Goal: Information Seeking & Learning: Check status

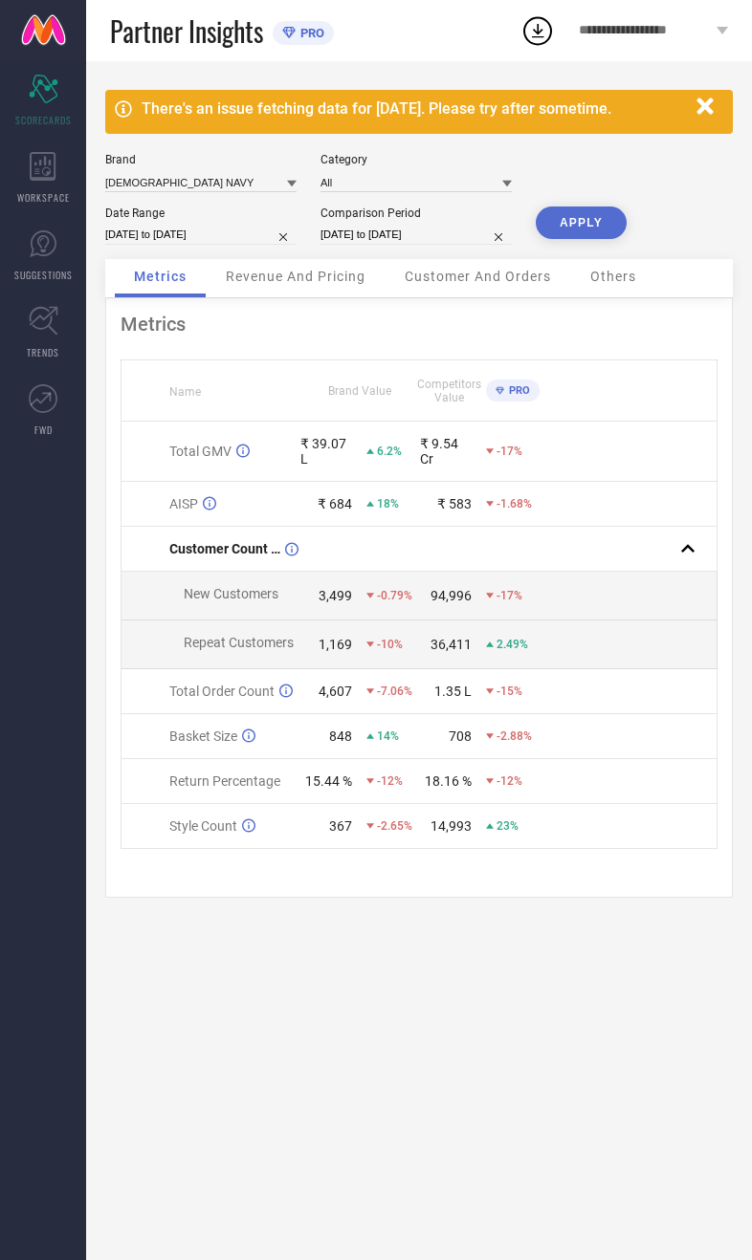
click at [253, 155] on div "Brand" at bounding box center [200, 159] width 191 height 13
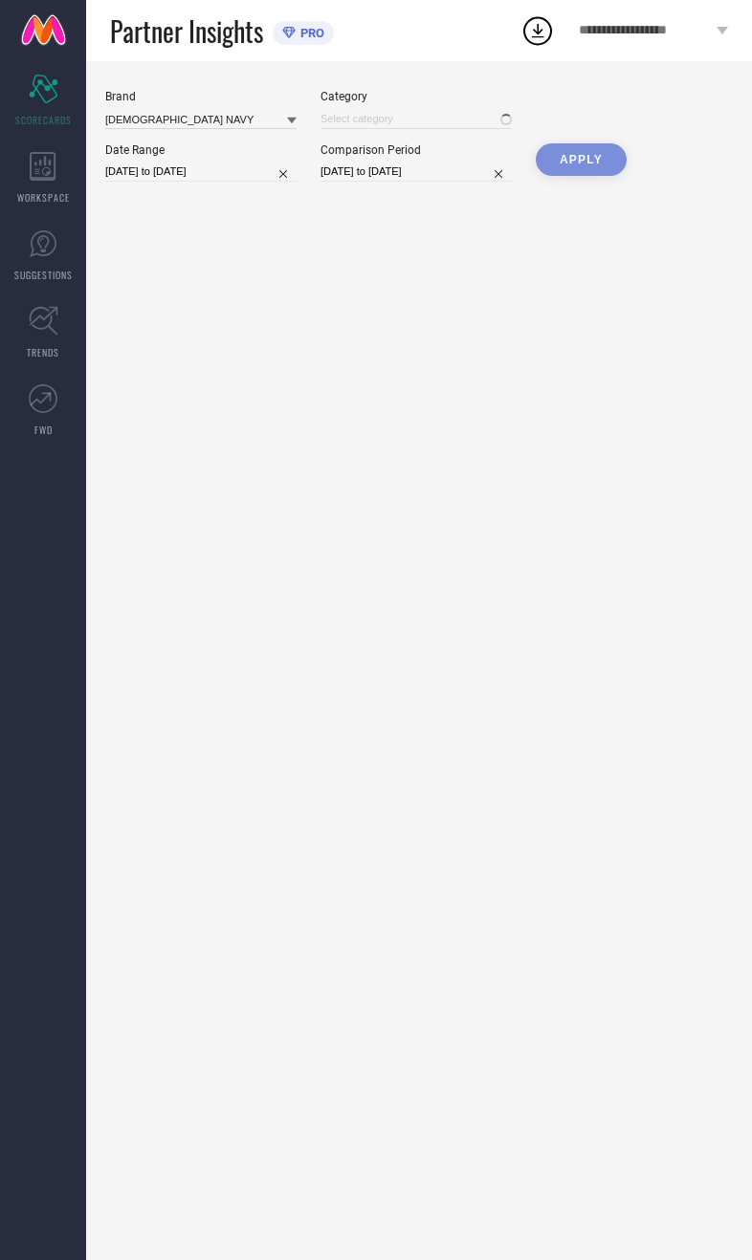
type input "All"
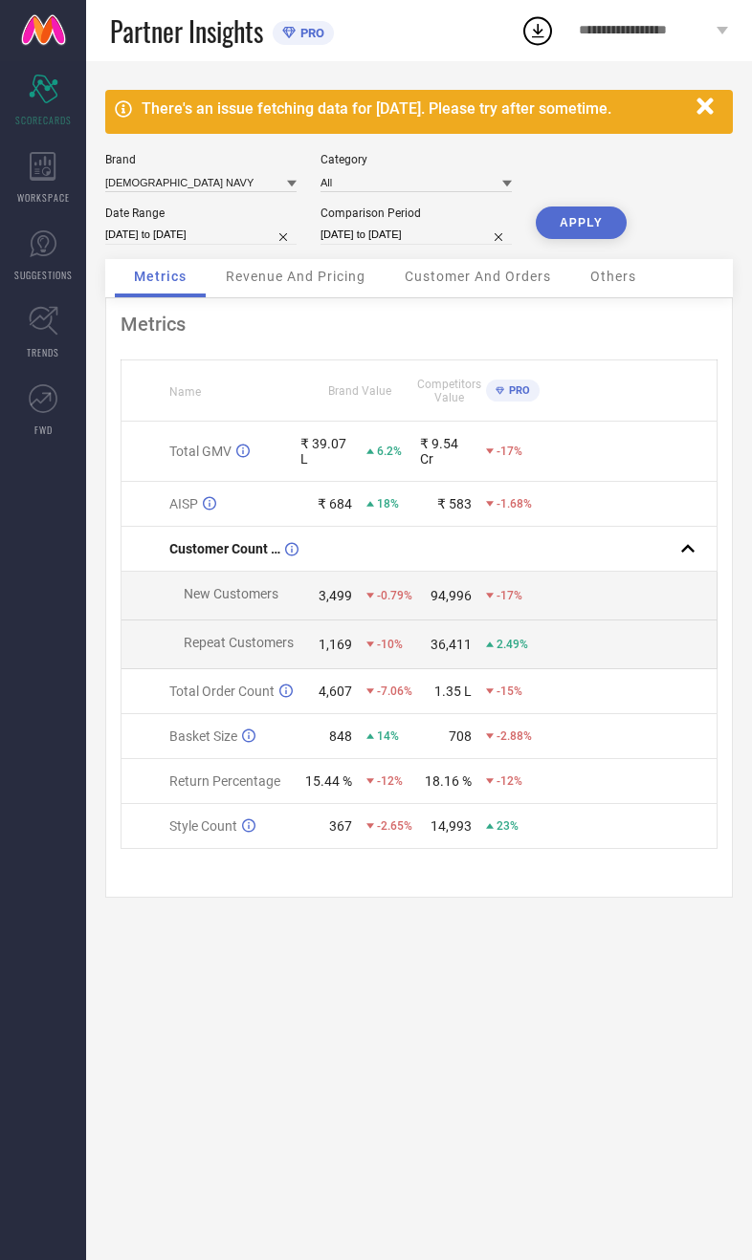
select select "7"
select select "2025"
select select "8"
select select "2025"
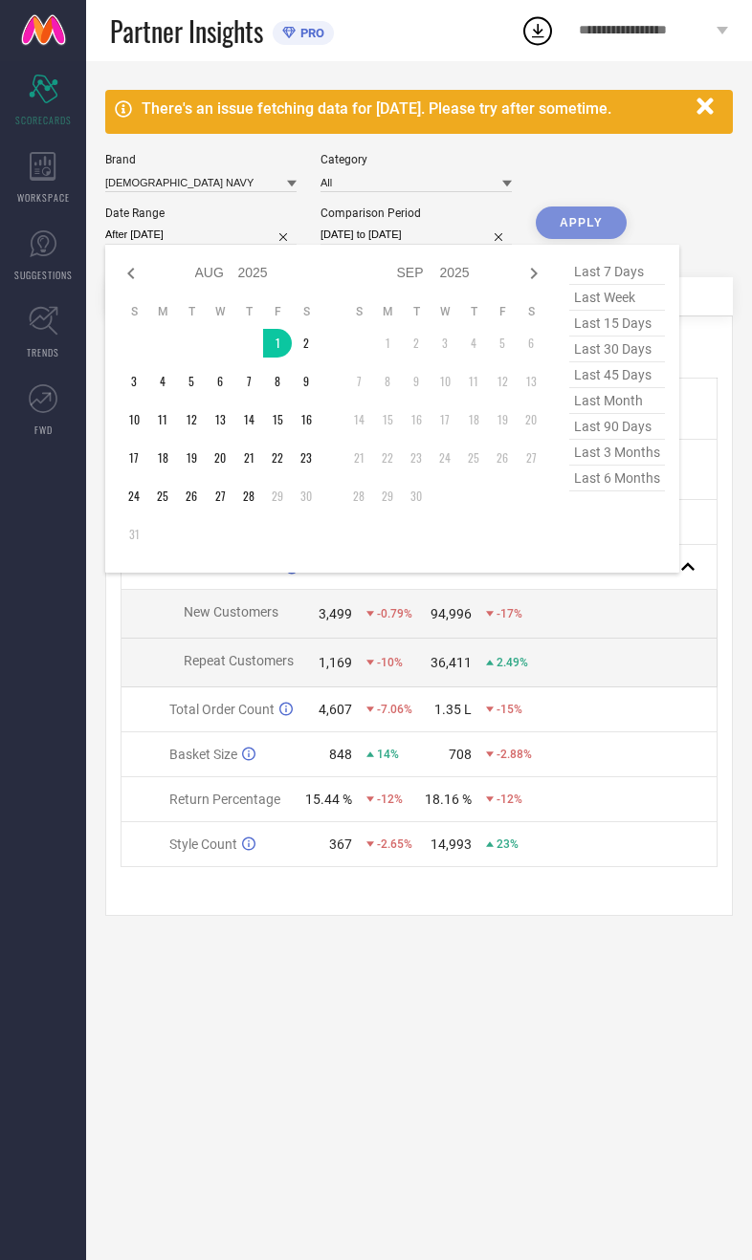
type input "[DATE] to [DATE]"
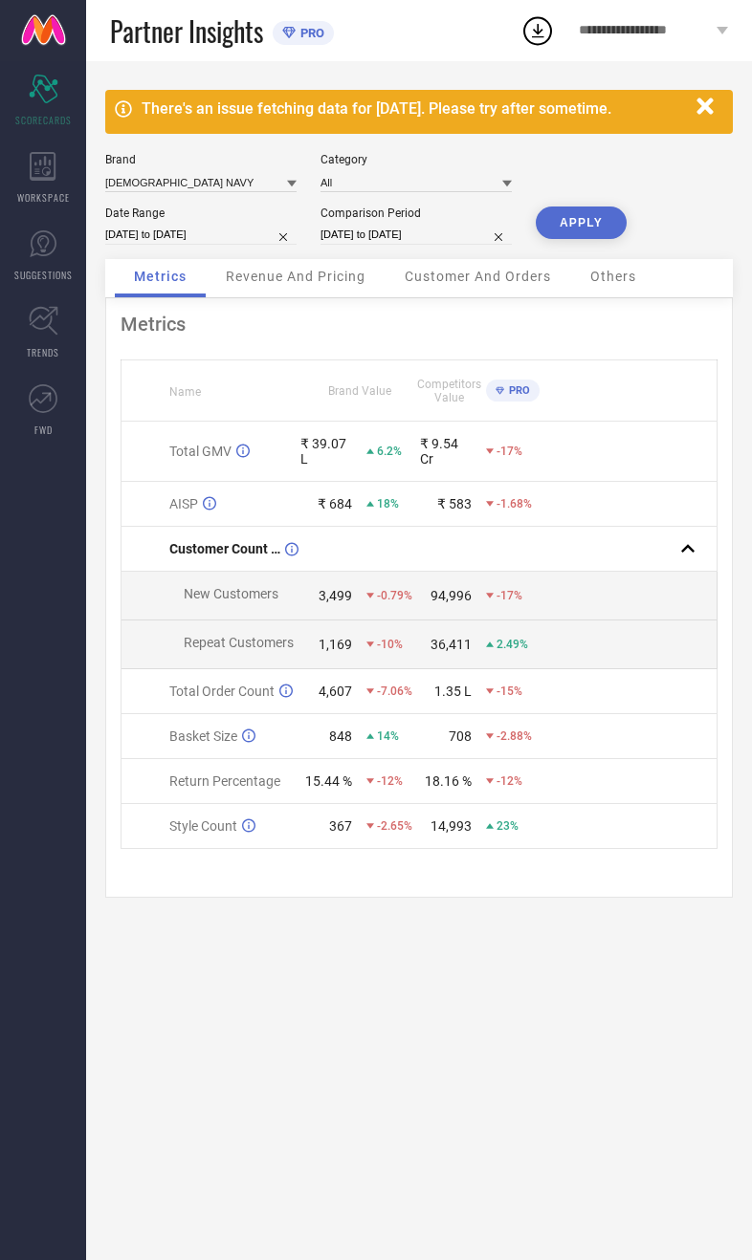
select select "7"
select select "2024"
select select "8"
select select "2024"
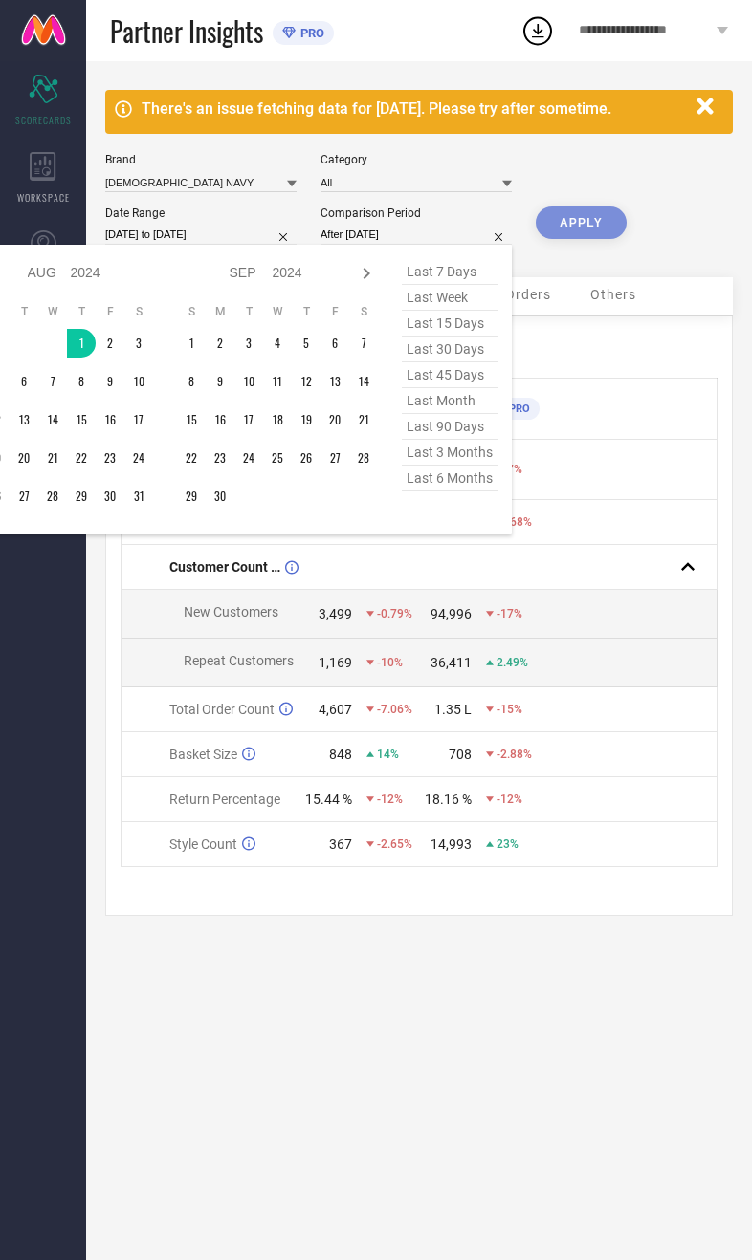
type input "[DATE] to [DATE]"
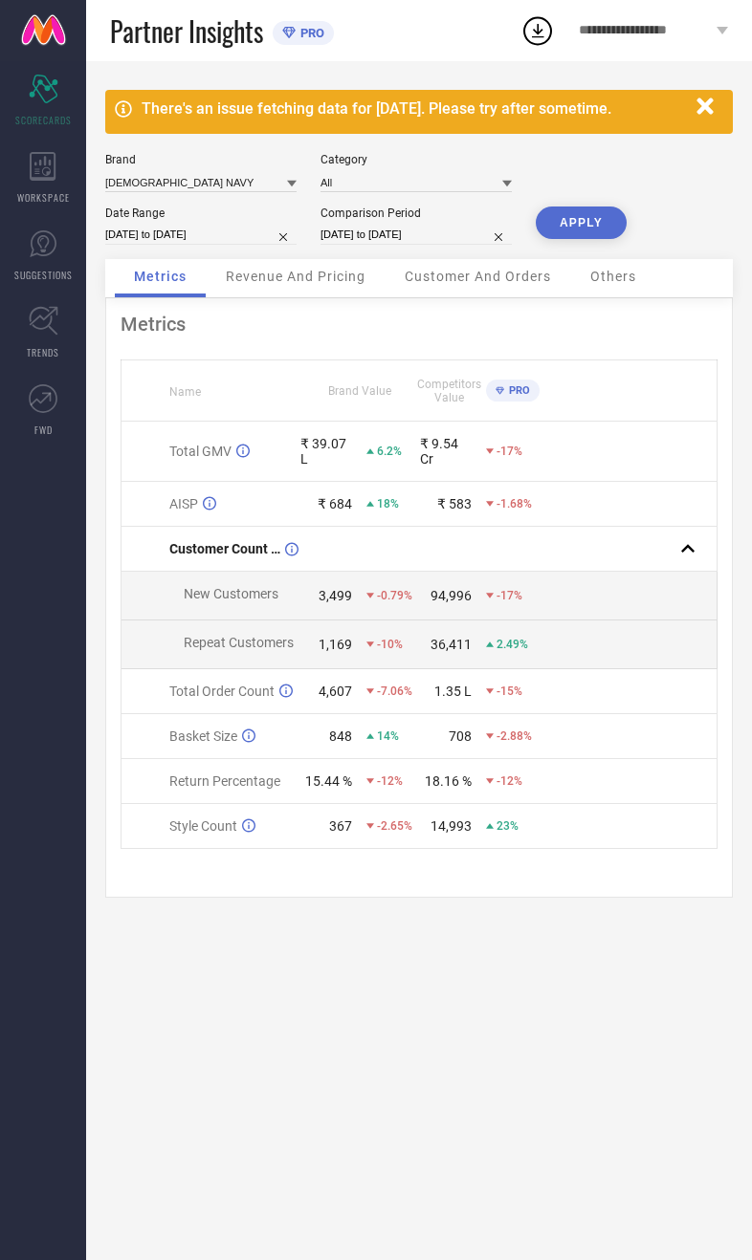
click at [585, 232] on button "APPLY" at bounding box center [581, 223] width 91 height 33
click at [177, 192] on input at bounding box center [200, 182] width 191 height 20
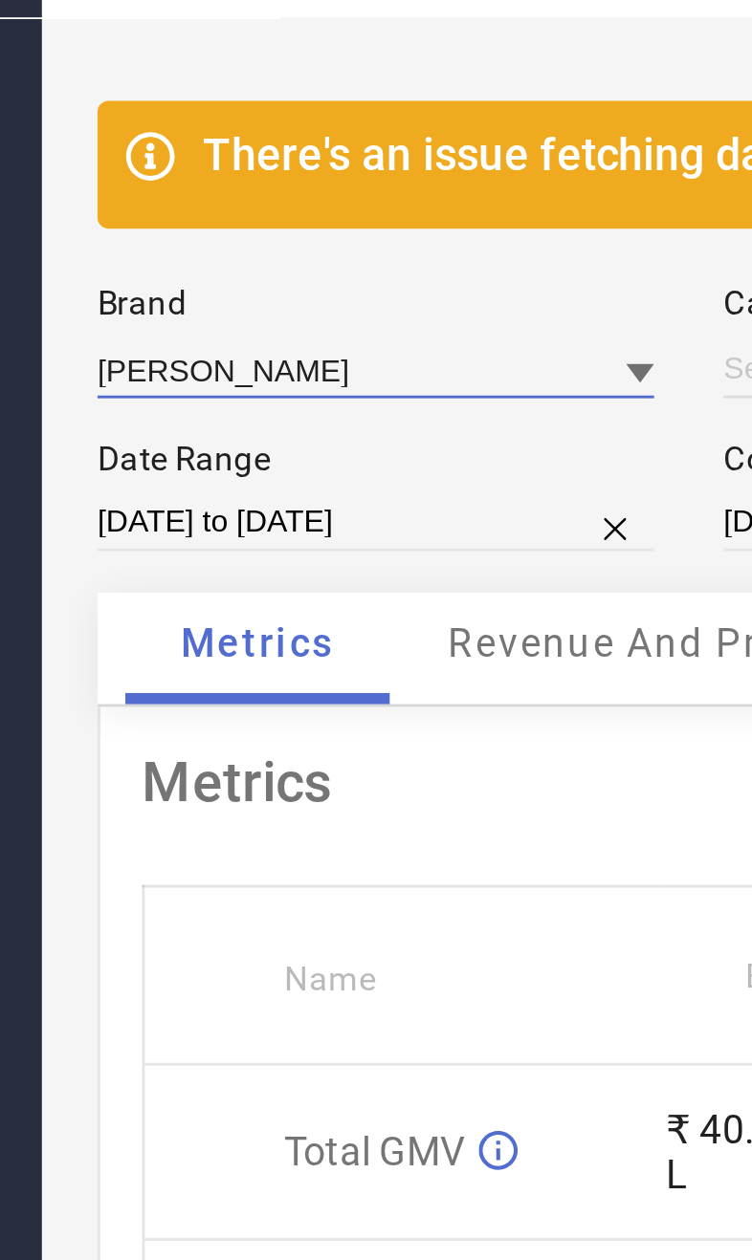
type input "All"
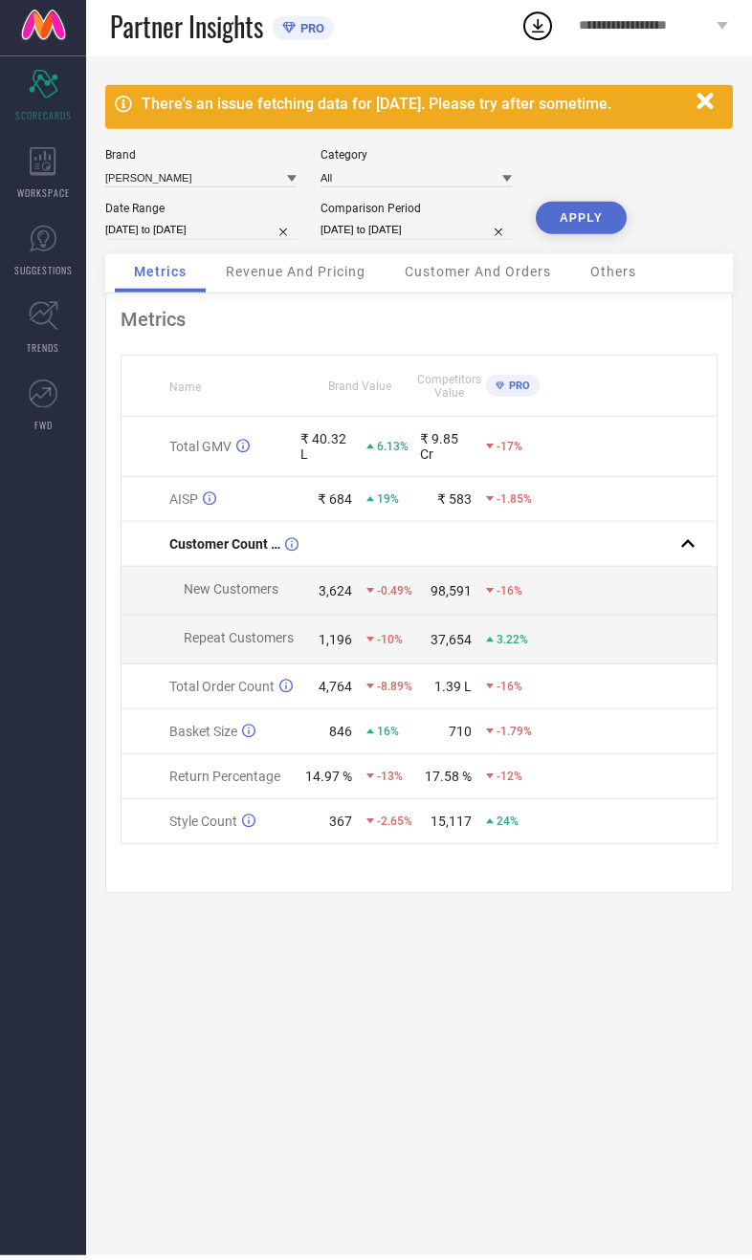
click at [617, 230] on button "APPLY" at bounding box center [581, 223] width 91 height 33
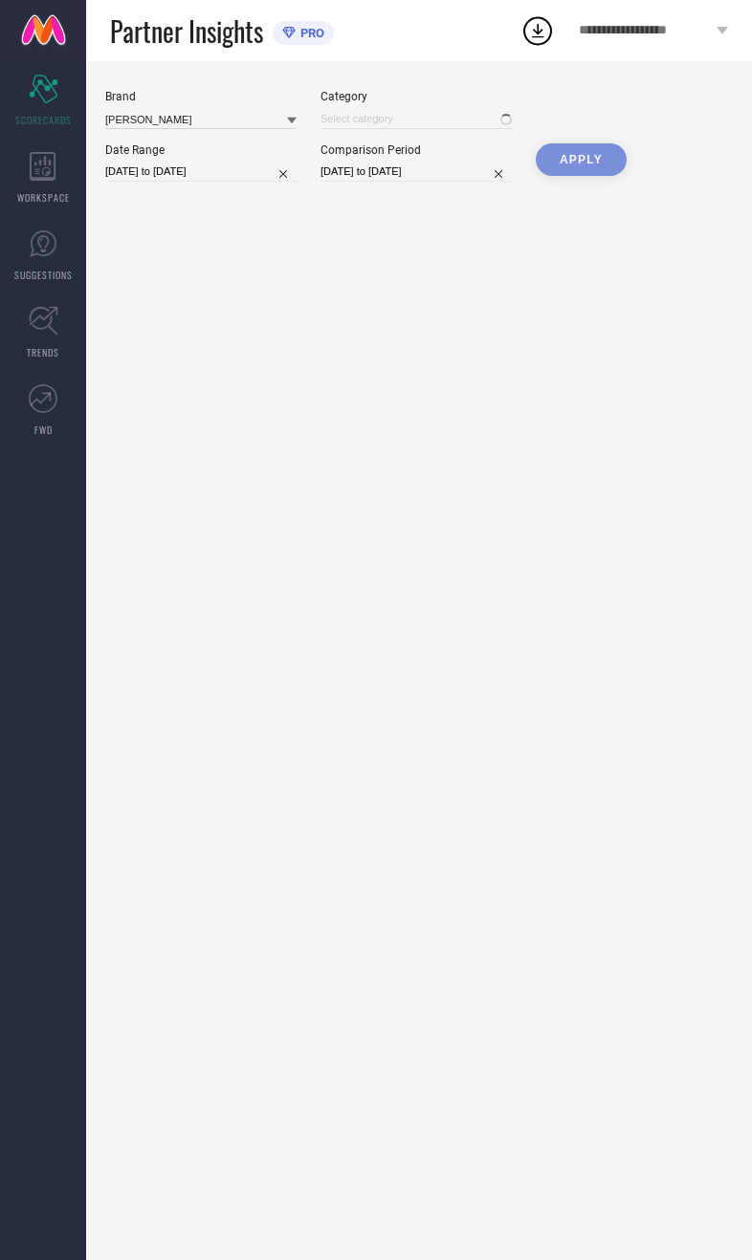
type input "All"
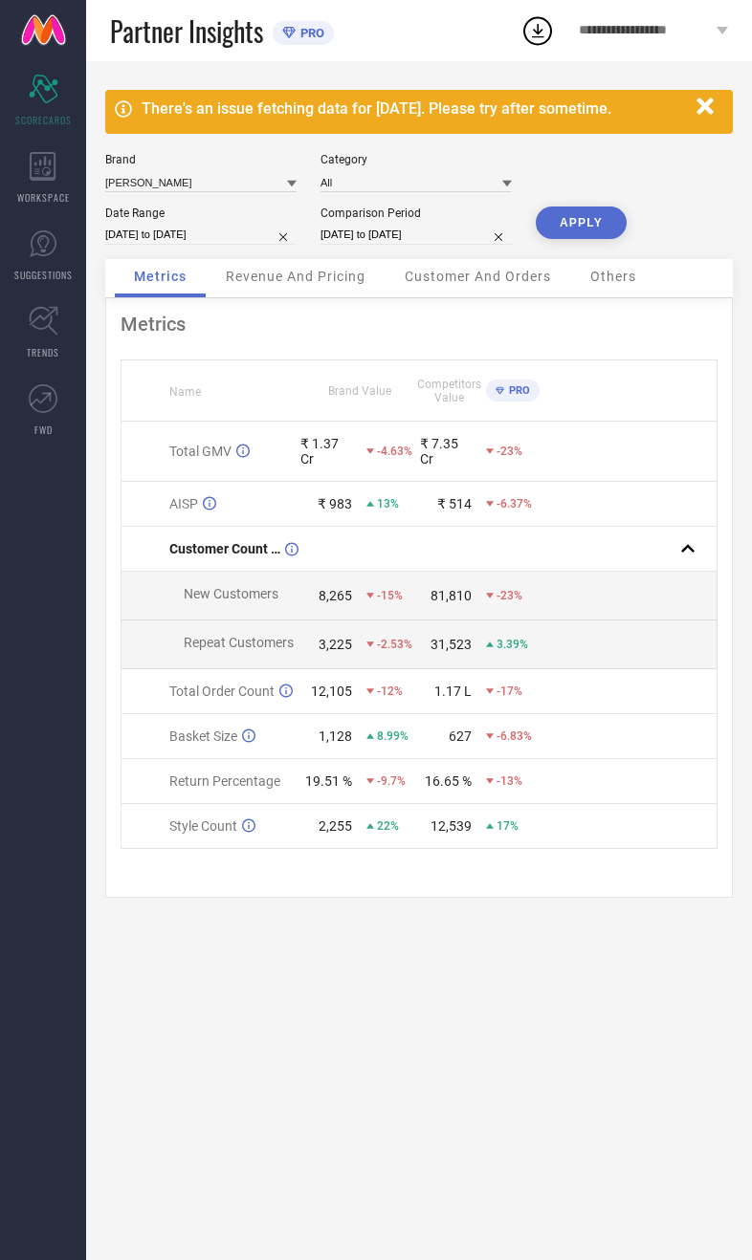
click at [290, 282] on span "Revenue And Pricing" at bounding box center [296, 276] width 140 height 15
